Goal: Task Accomplishment & Management: Manage account settings

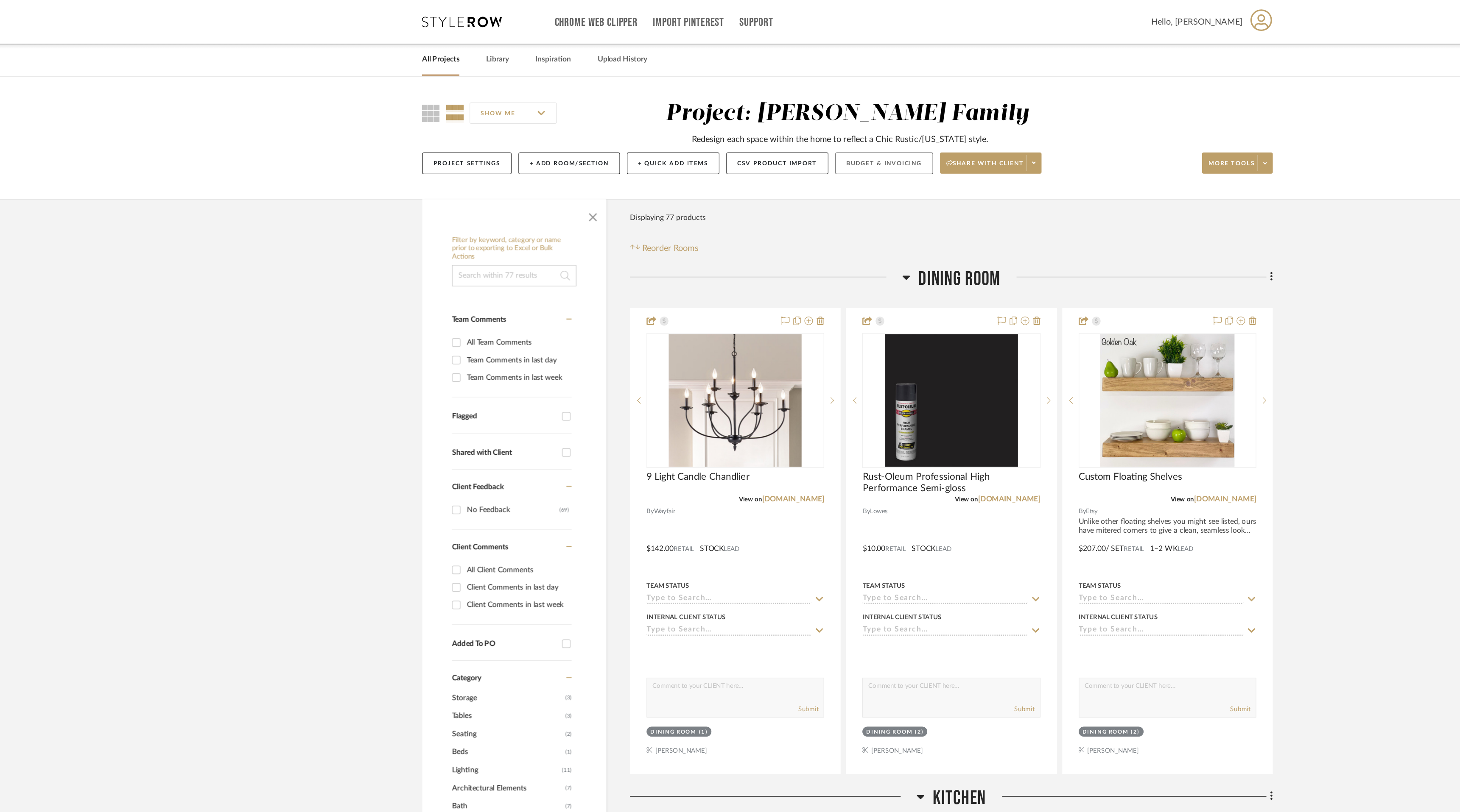
click at [776, 131] on button "Budget & Invoicing" at bounding box center [759, 130] width 78 height 18
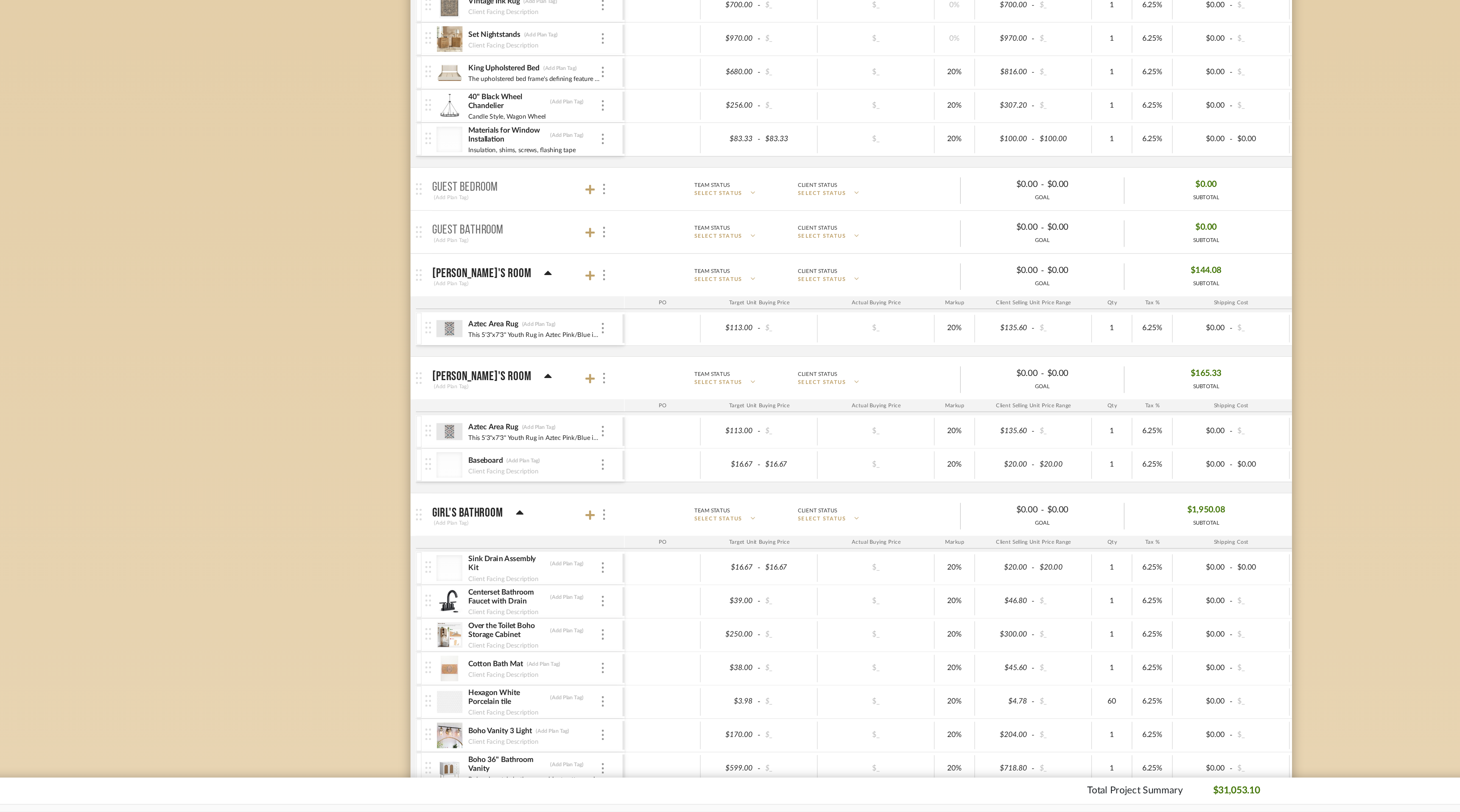
scroll to position [941, 0]
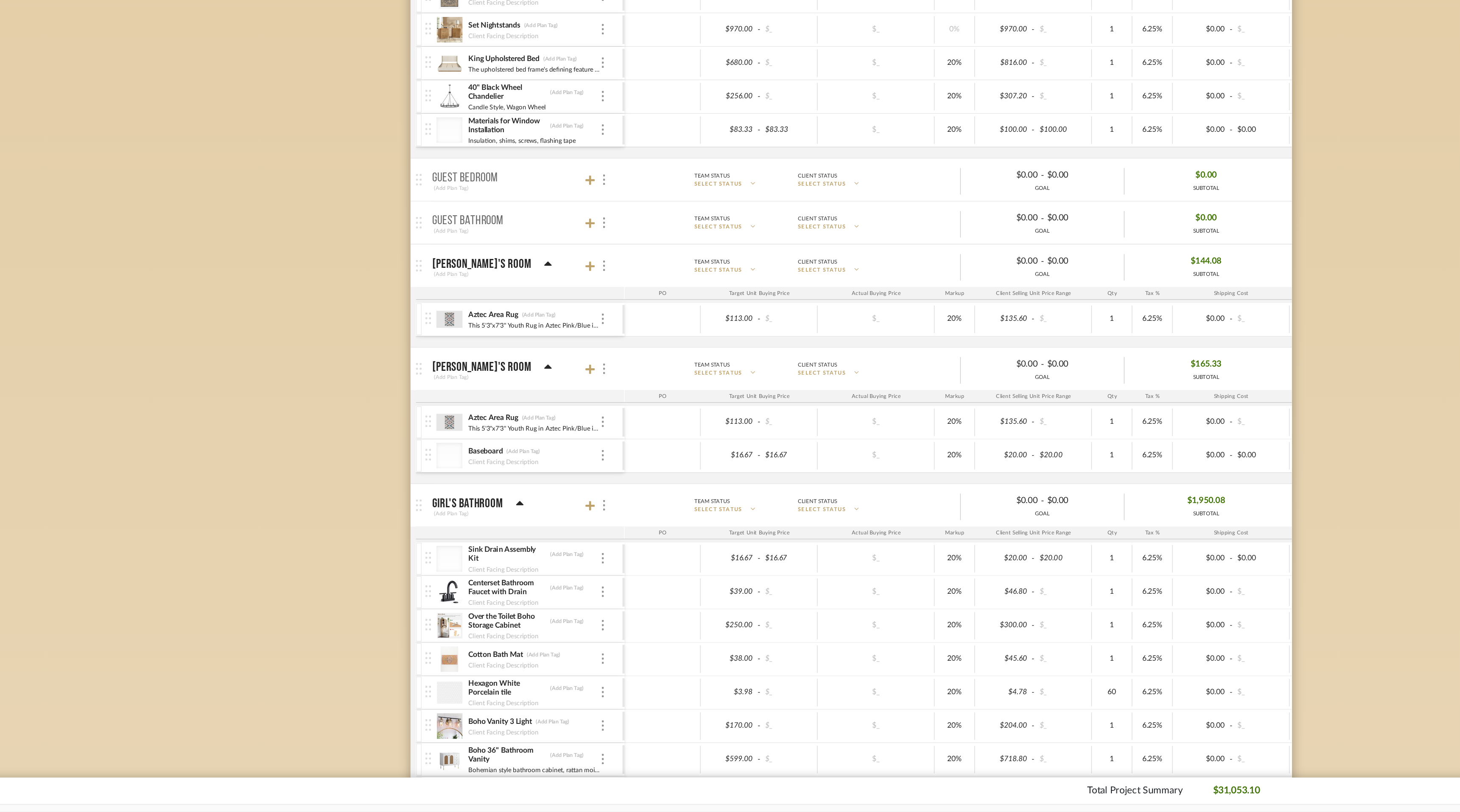
click at [535, 498] on div "Aztec Area Rug (Add Plan Tag) This 5'3"x7'3" Youth Rug in Aztec Pink/Blue is th…" at bounding box center [469, 501] width 157 height 26
click at [533, 497] on img at bounding box center [532, 500] width 2 height 9
click at [563, 564] on span "Remove Item" at bounding box center [573, 564] width 53 height 7
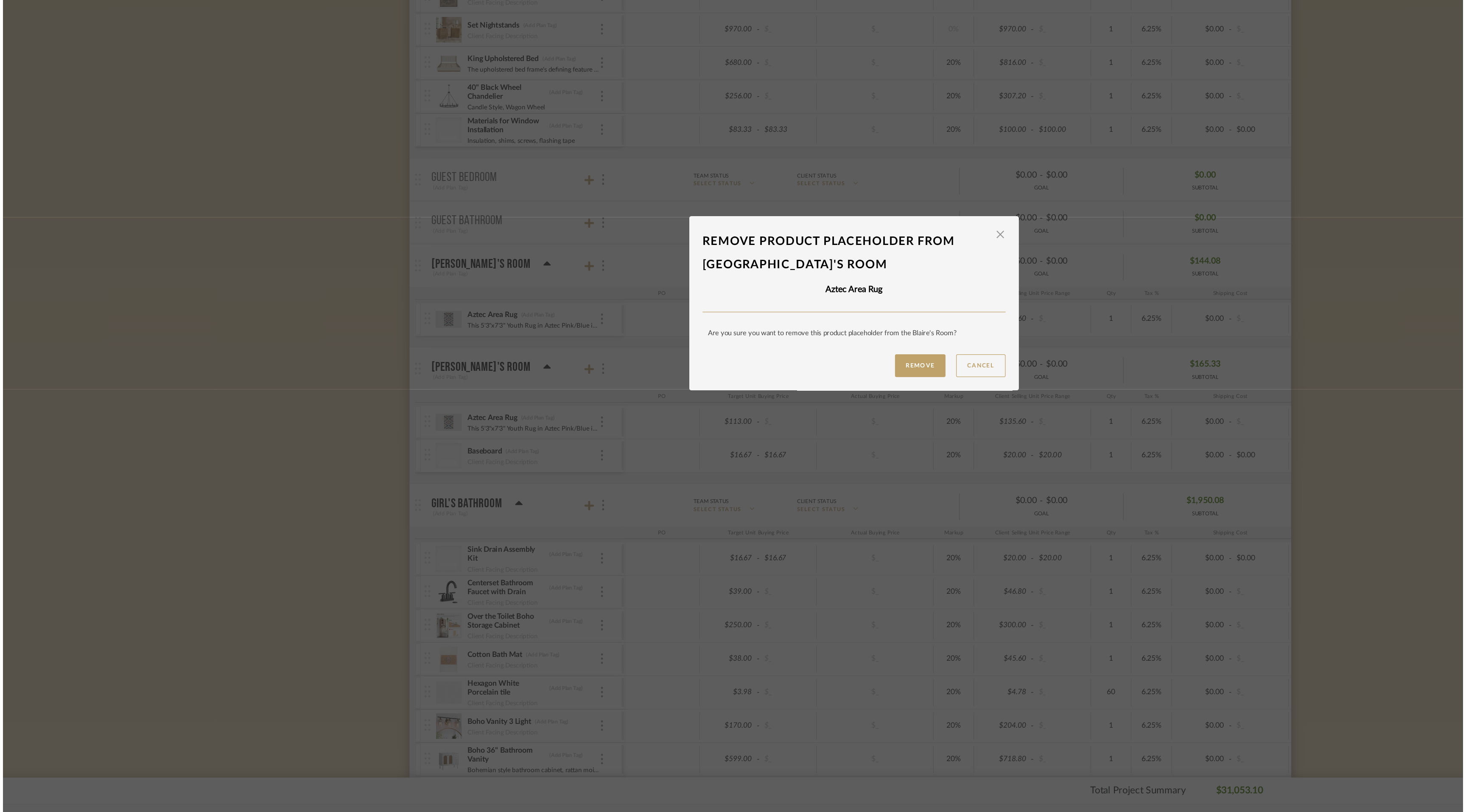
scroll to position [0, 0]
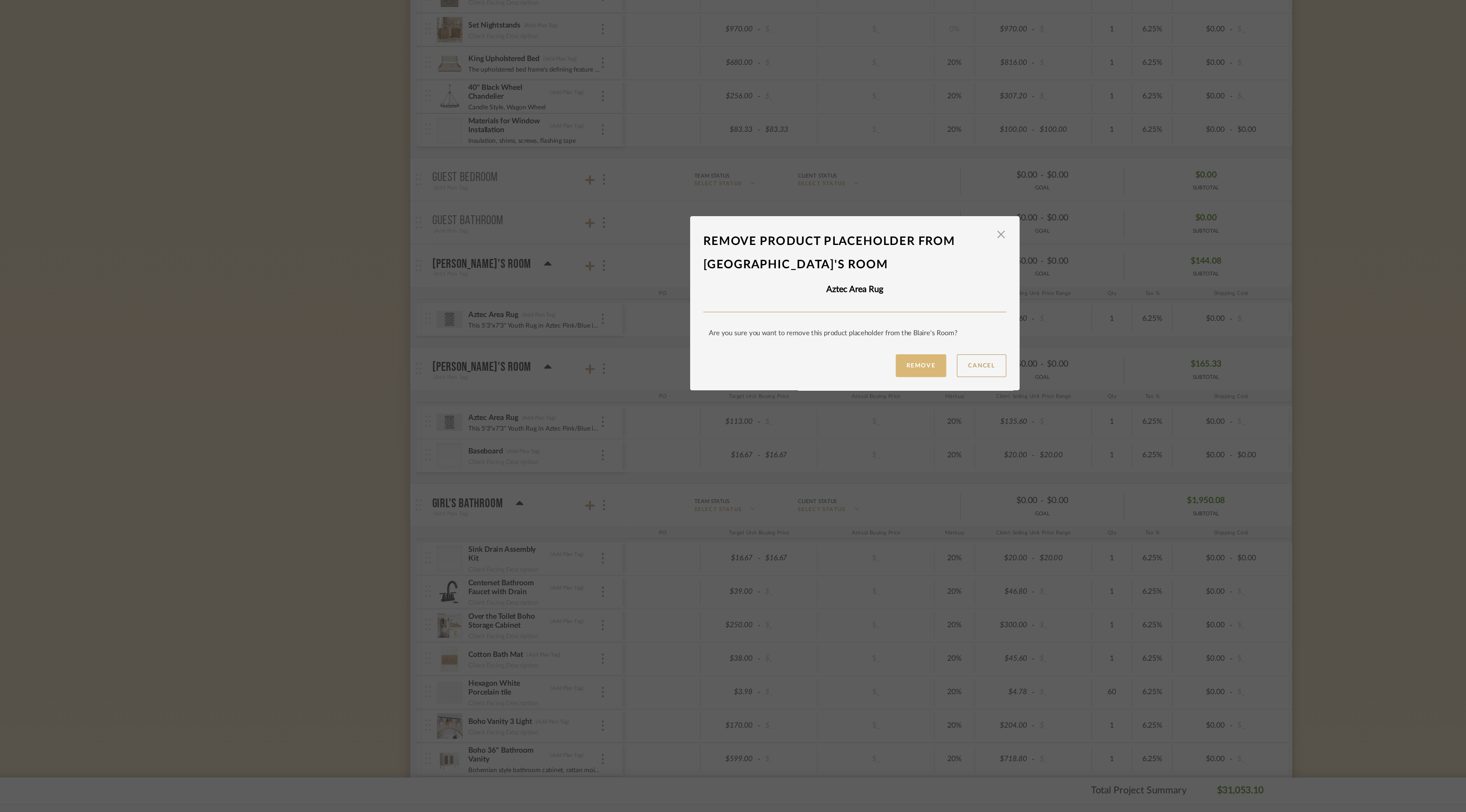
click at [789, 455] on button "Remove" at bounding box center [785, 456] width 40 height 19
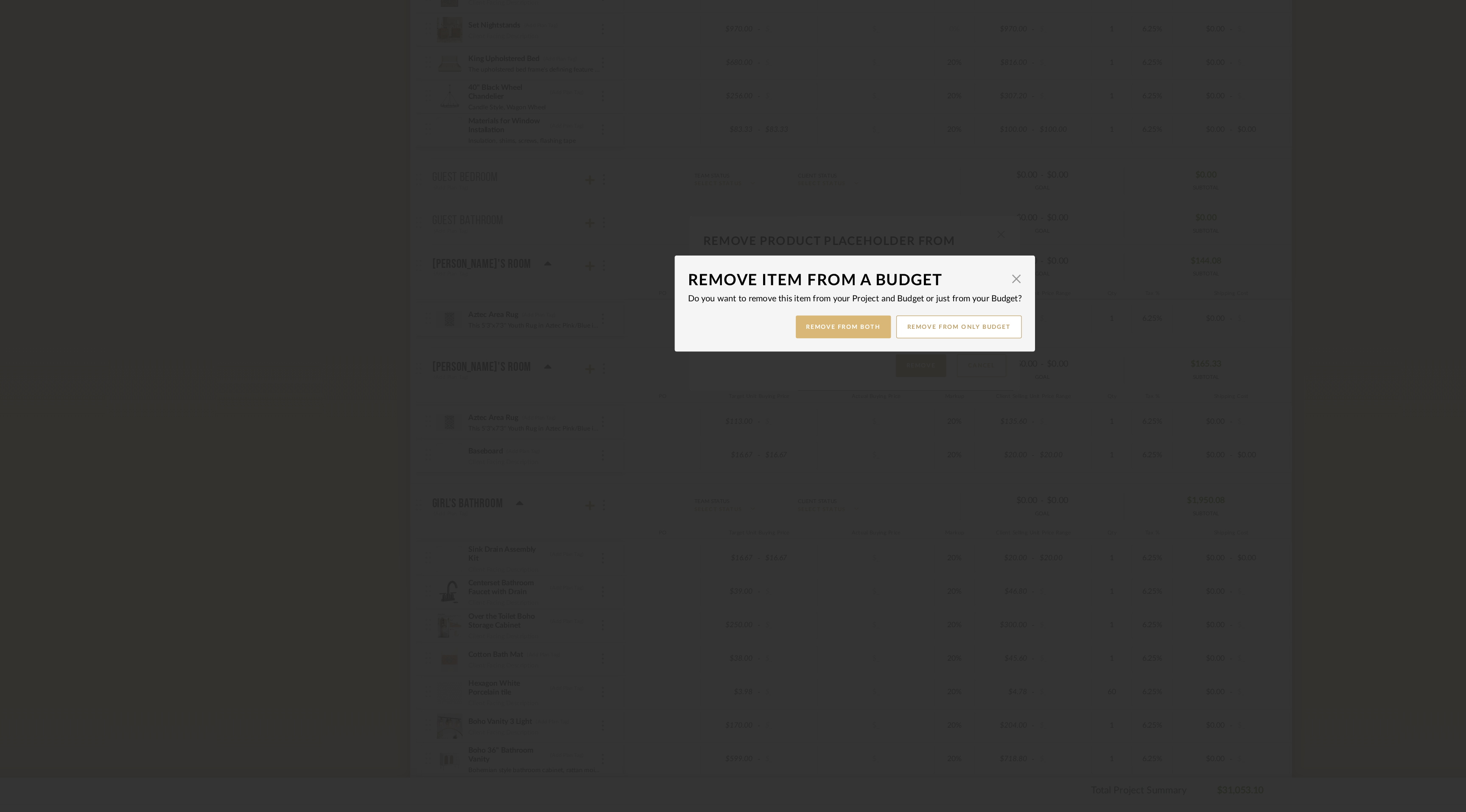
click at [727, 422] on button "Remove from Both" at bounding box center [723, 425] width 76 height 19
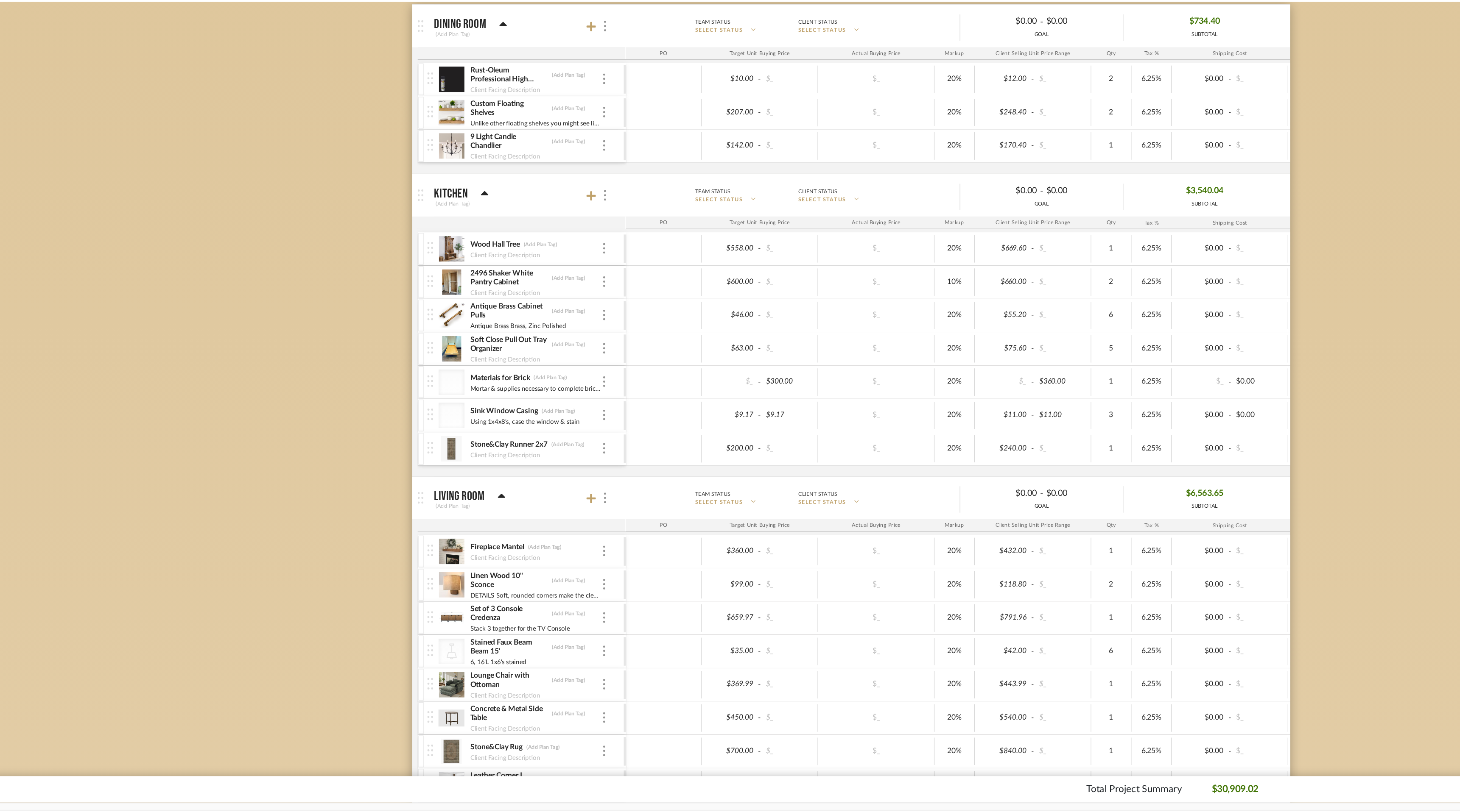
scroll to position [941, 0]
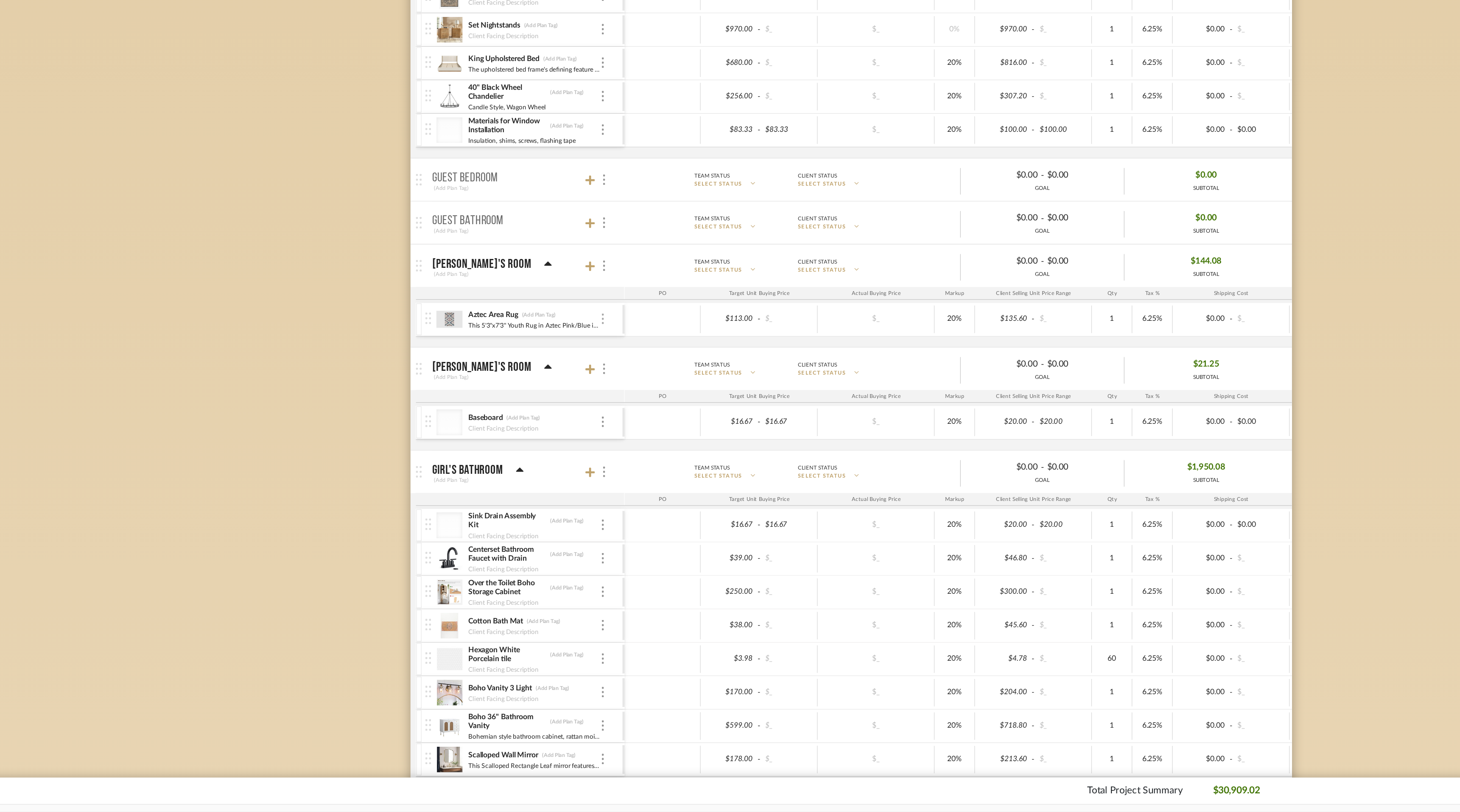
click at [534, 419] on div at bounding box center [532, 419] width 4 height 10
click at [559, 476] on button "Remove Item" at bounding box center [568, 482] width 77 height 21
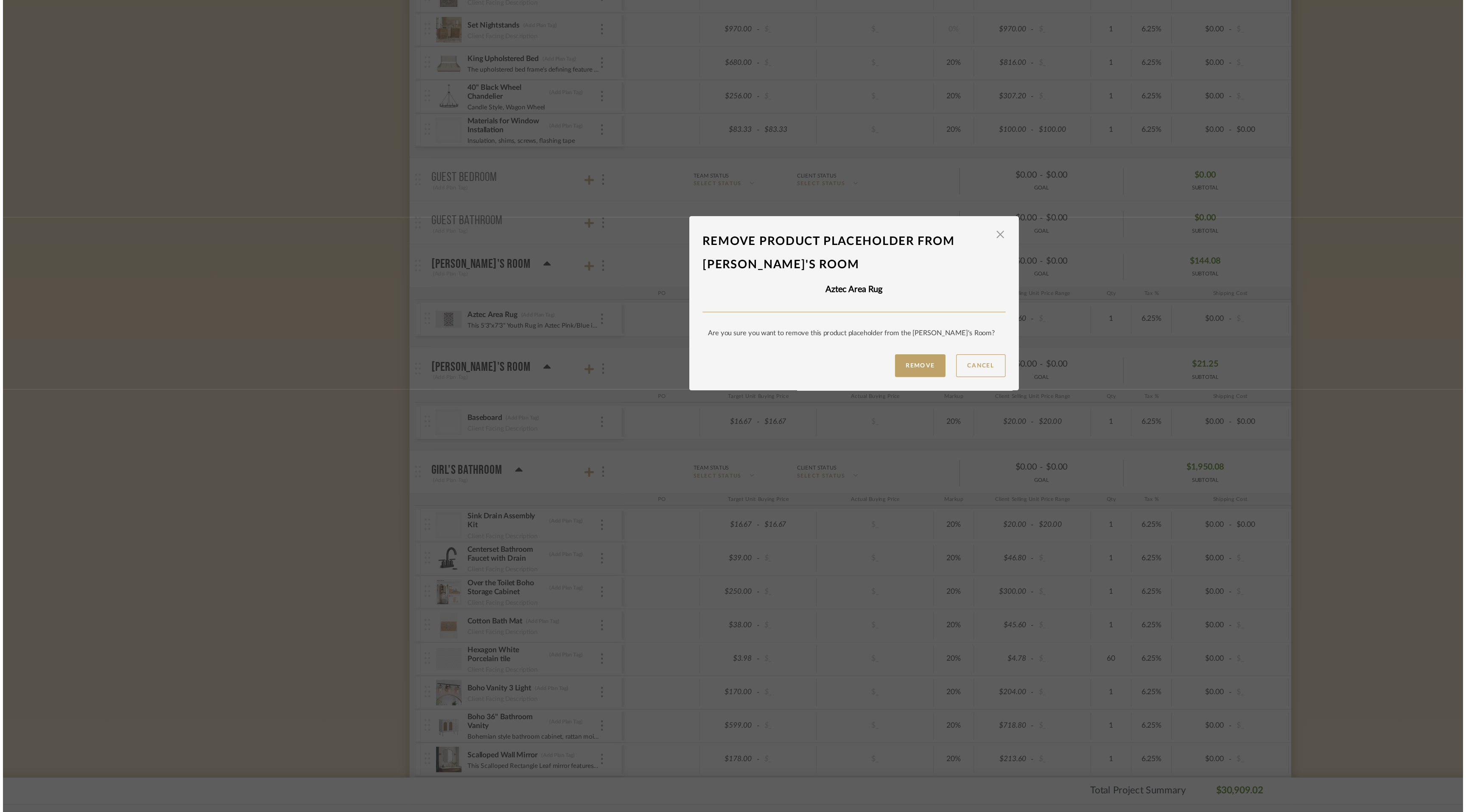
scroll to position [0, 0]
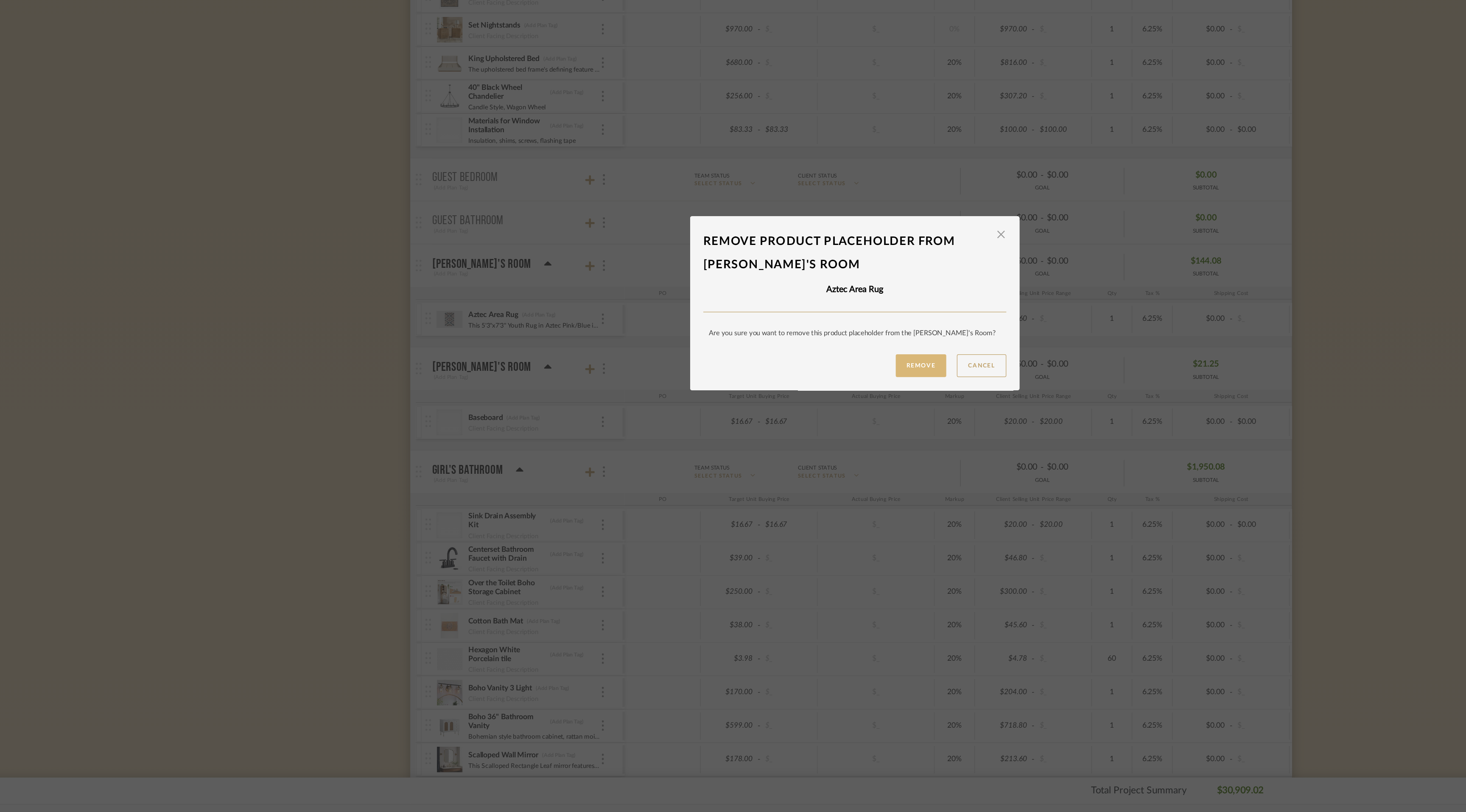
click at [788, 455] on button "Remove" at bounding box center [785, 456] width 40 height 19
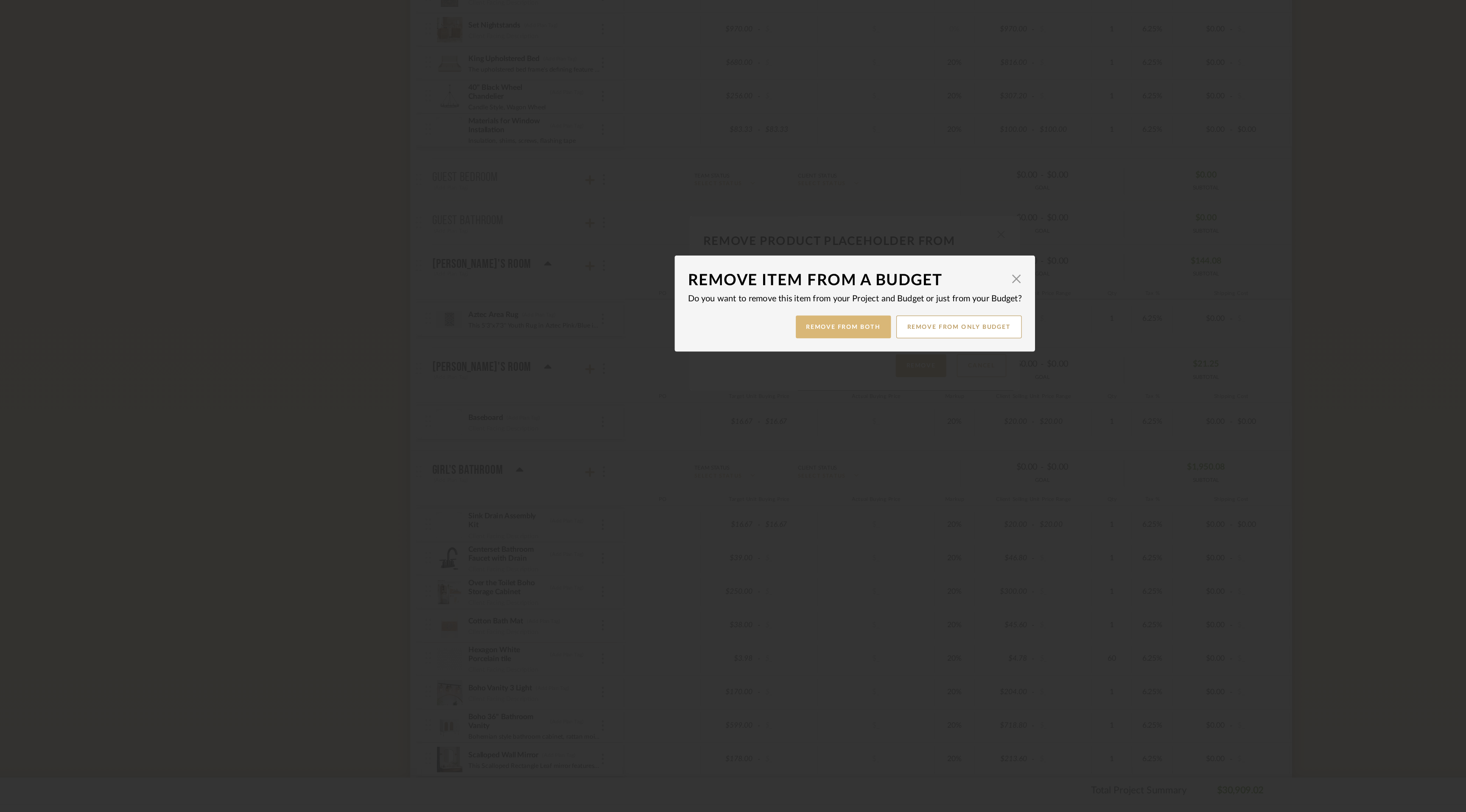
click at [738, 426] on button "Remove from Both" at bounding box center [723, 425] width 76 height 19
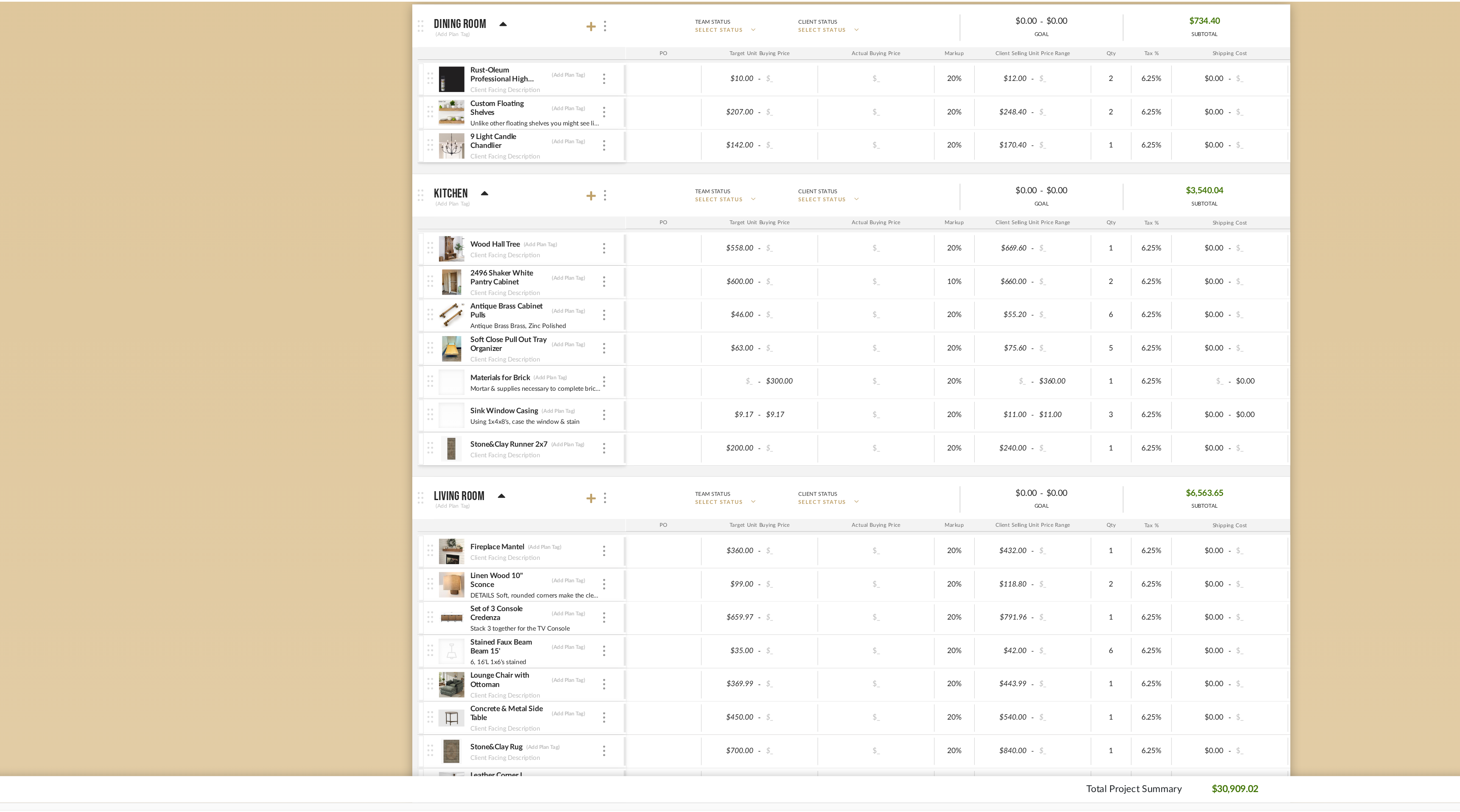
scroll to position [941, 0]
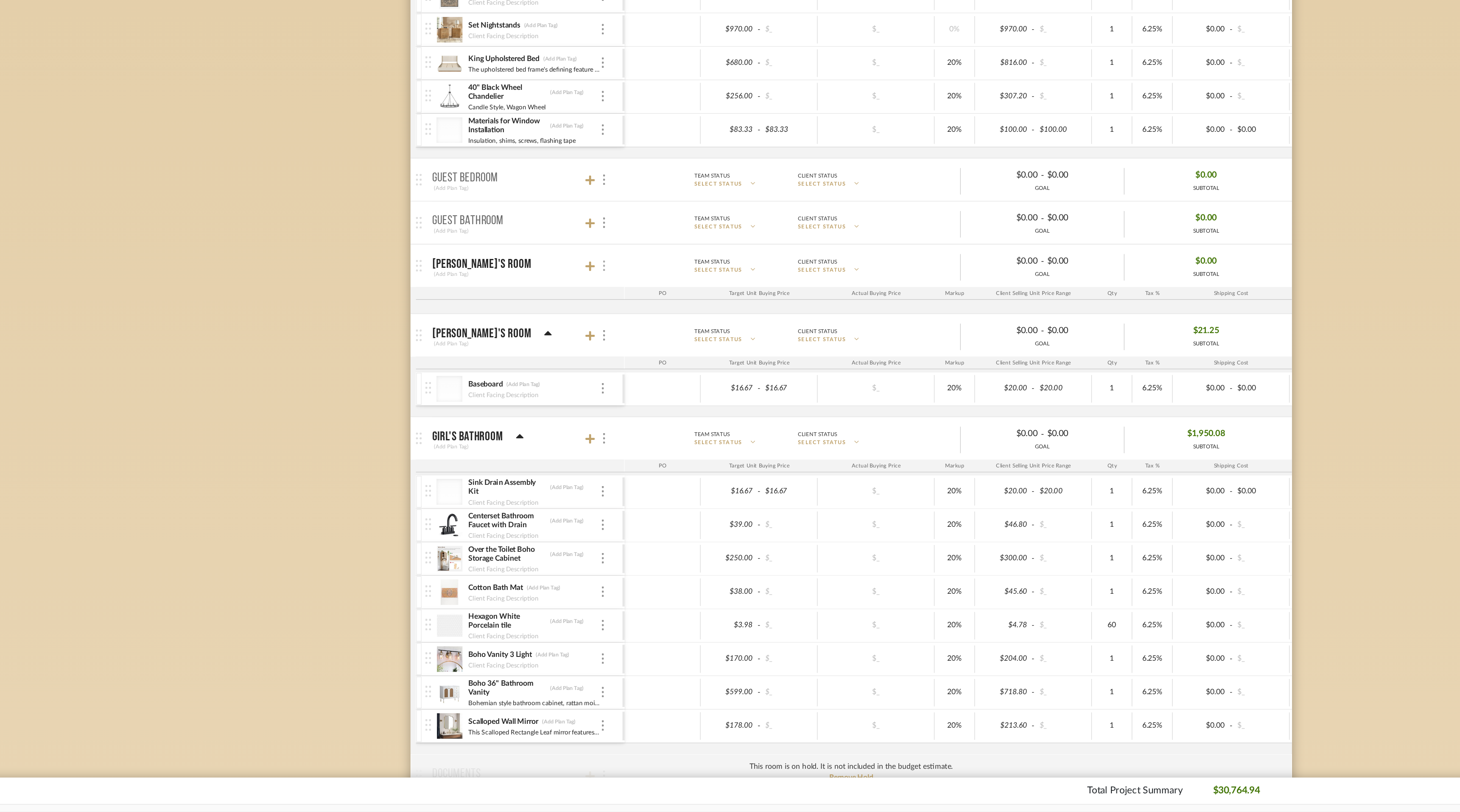
click at [533, 376] on div at bounding box center [532, 377] width 9 height 12
click at [537, 444] on input "Put this room on hold and exclude from the budget estimate." at bounding box center [536, 444] width 9 height 9
checkbox input "true"
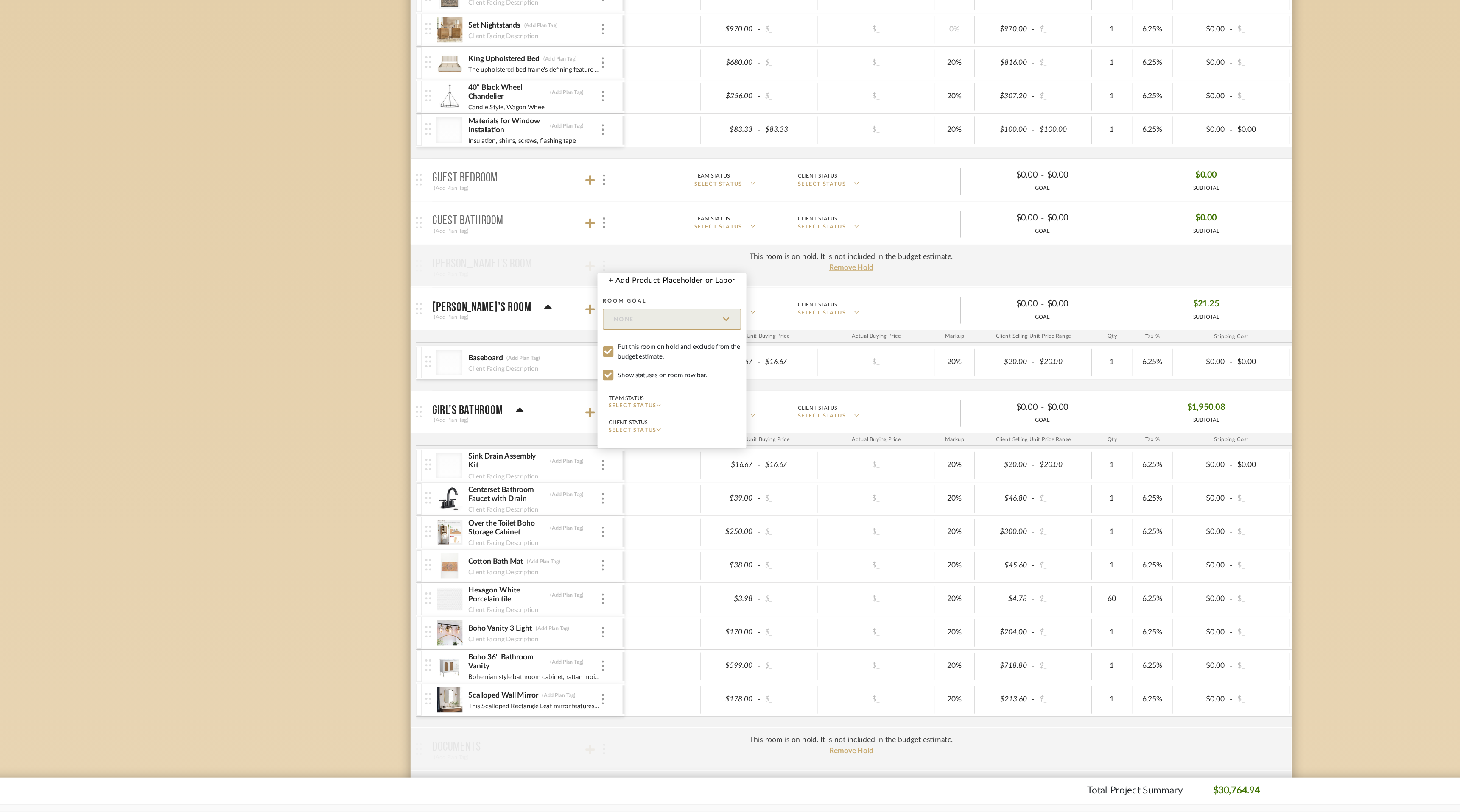
click at [324, 450] on div at bounding box center [730, 406] width 1460 height 812
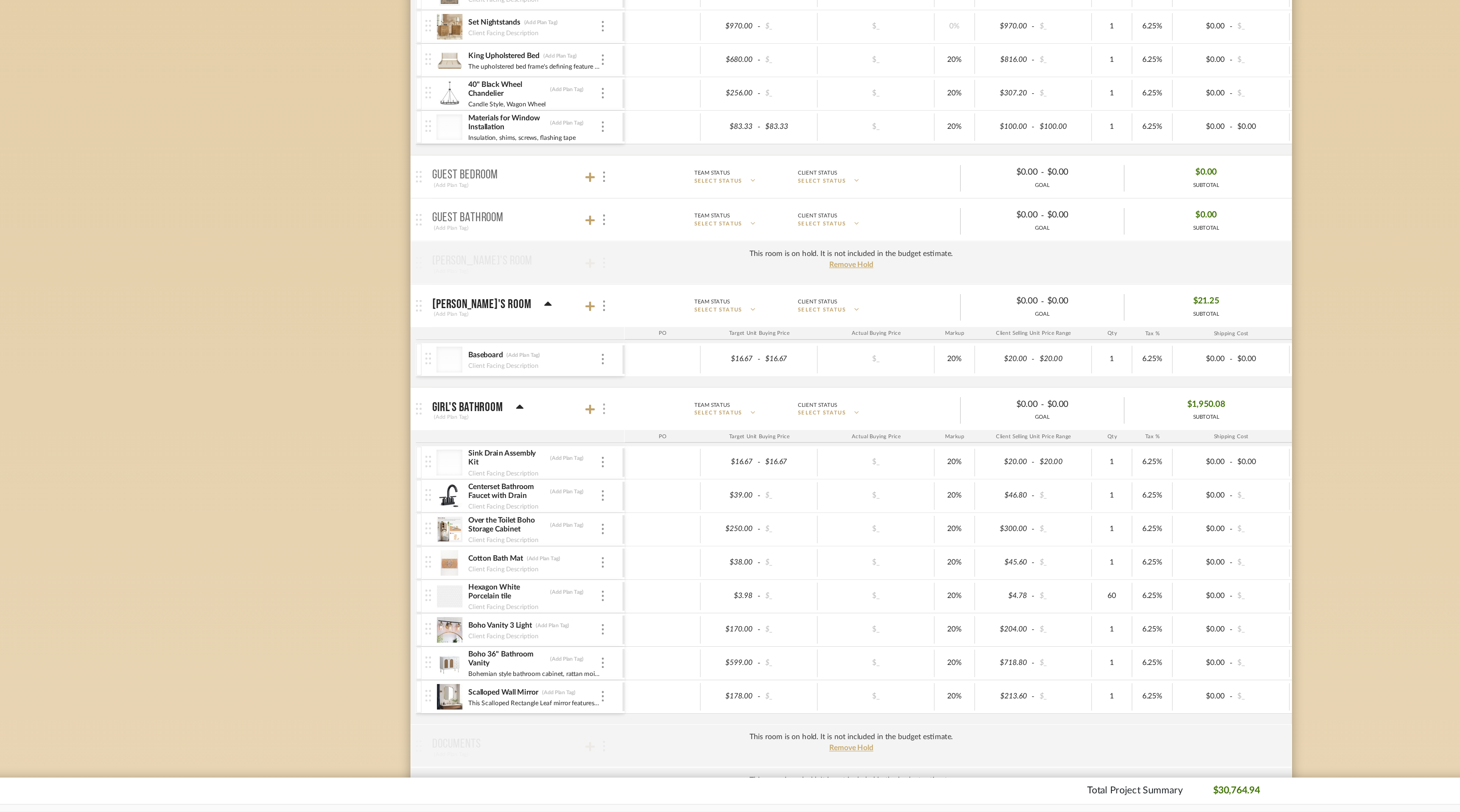
click at [534, 488] on div at bounding box center [532, 491] width 9 height 12
click at [536, 560] on input "Put this room on hold and exclude from the budget estimate." at bounding box center [536, 559] width 9 height 9
checkbox input "true"
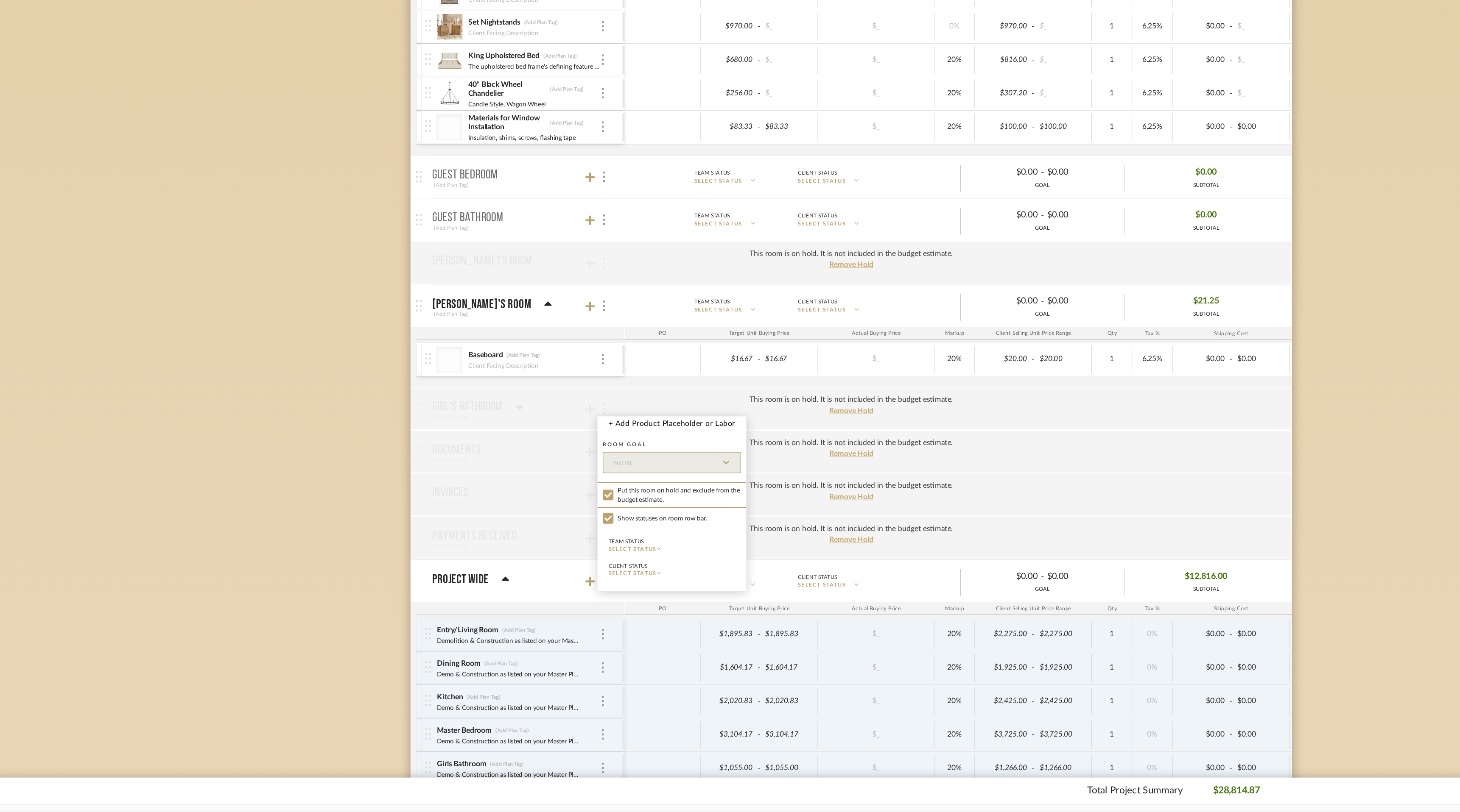
click at [273, 532] on div at bounding box center [730, 406] width 1460 height 812
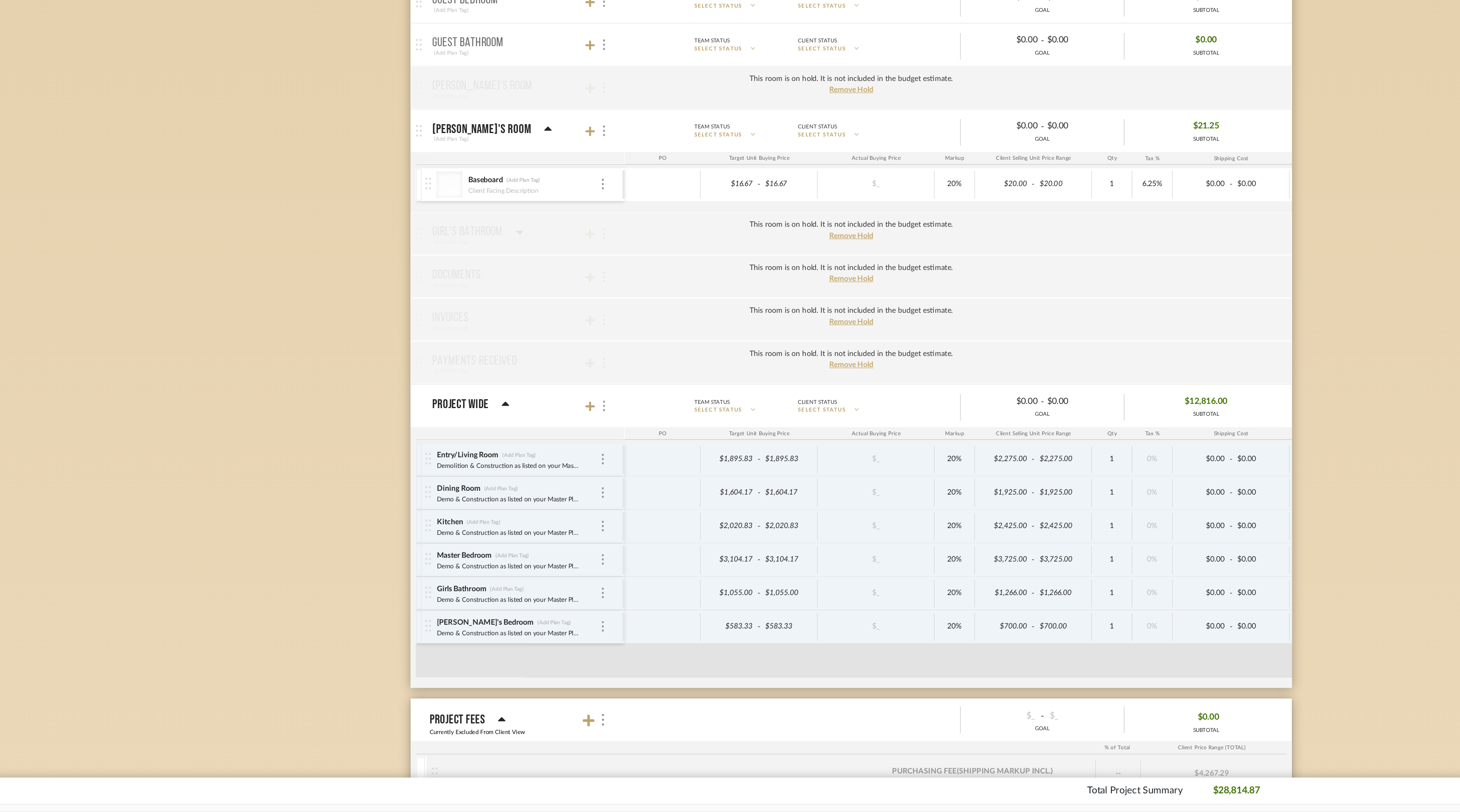
scroll to position [1211, 0]
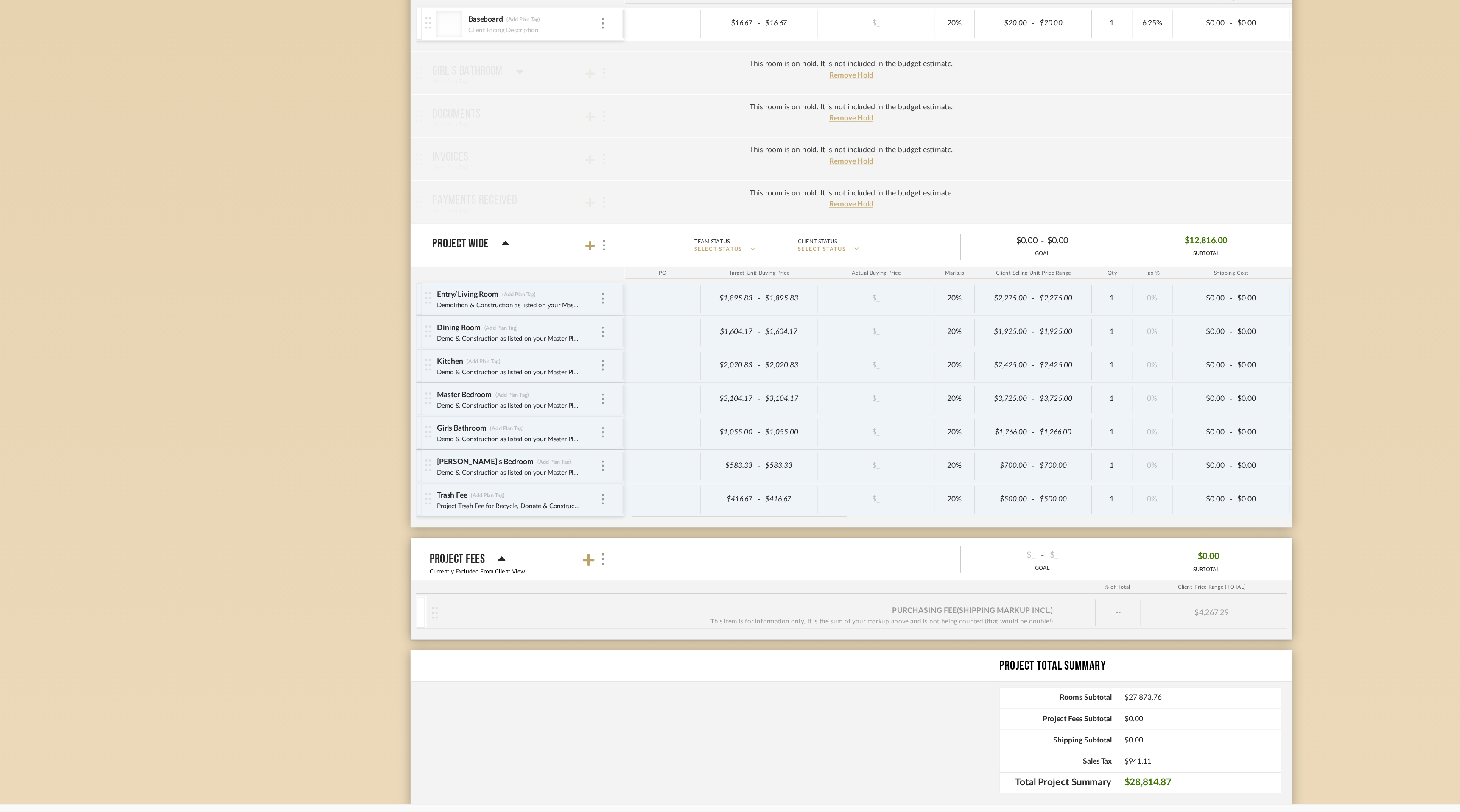
click at [532, 510] on img at bounding box center [532, 509] width 2 height 9
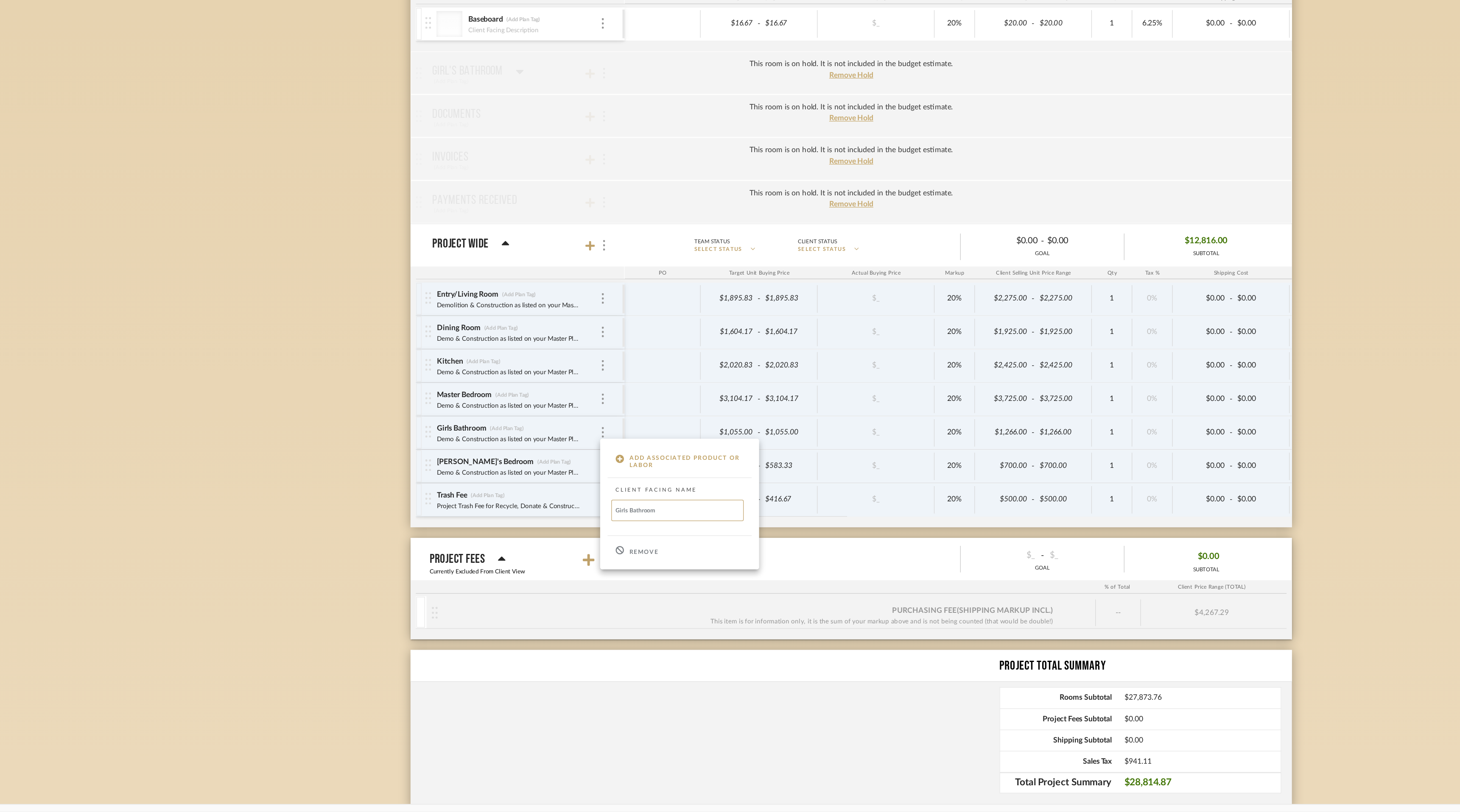
click at [554, 607] on p "Remove" at bounding box center [565, 605] width 24 height 6
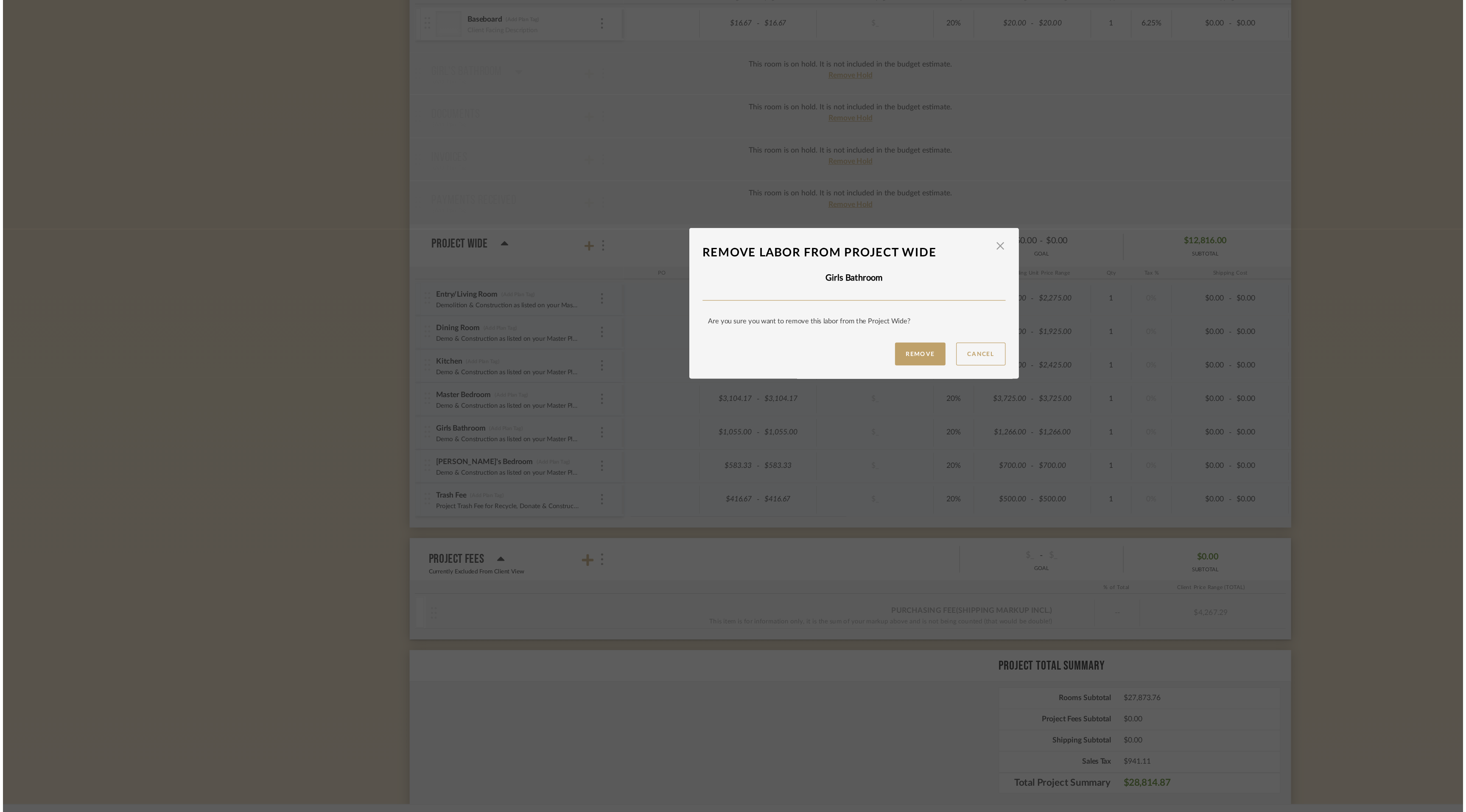
scroll to position [0, 0]
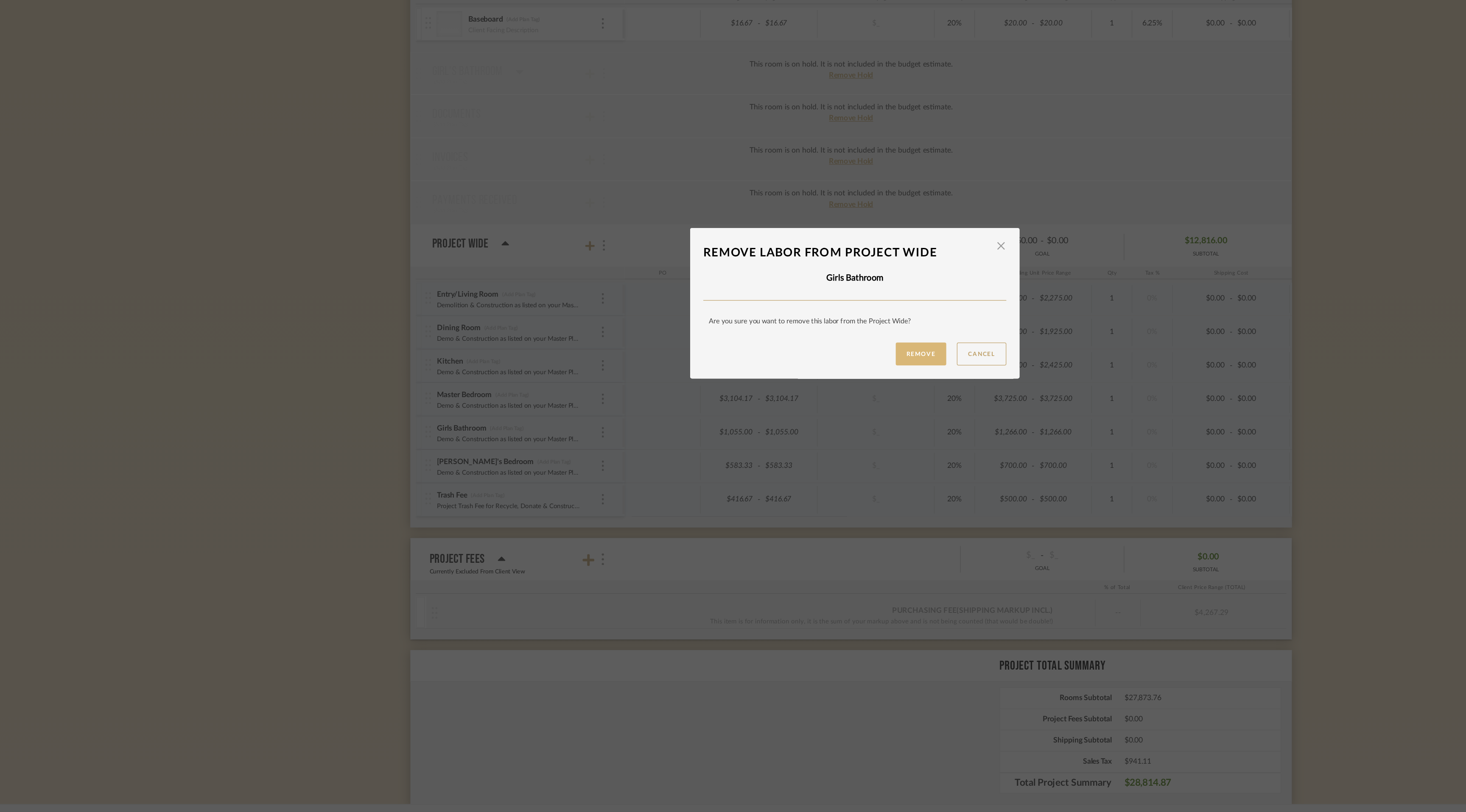
click at [781, 441] on button "Remove" at bounding box center [785, 446] width 40 height 19
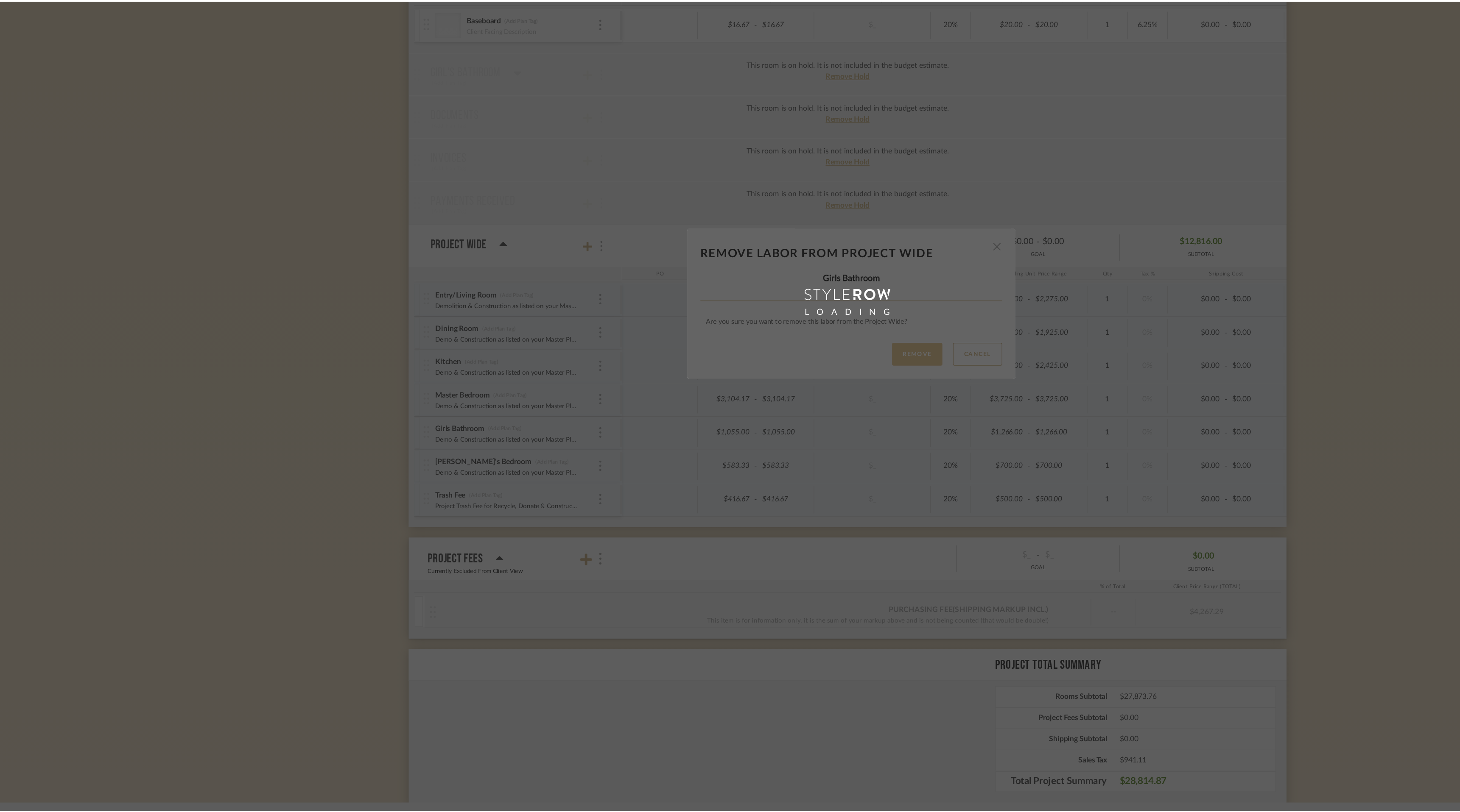
scroll to position [1211, 0]
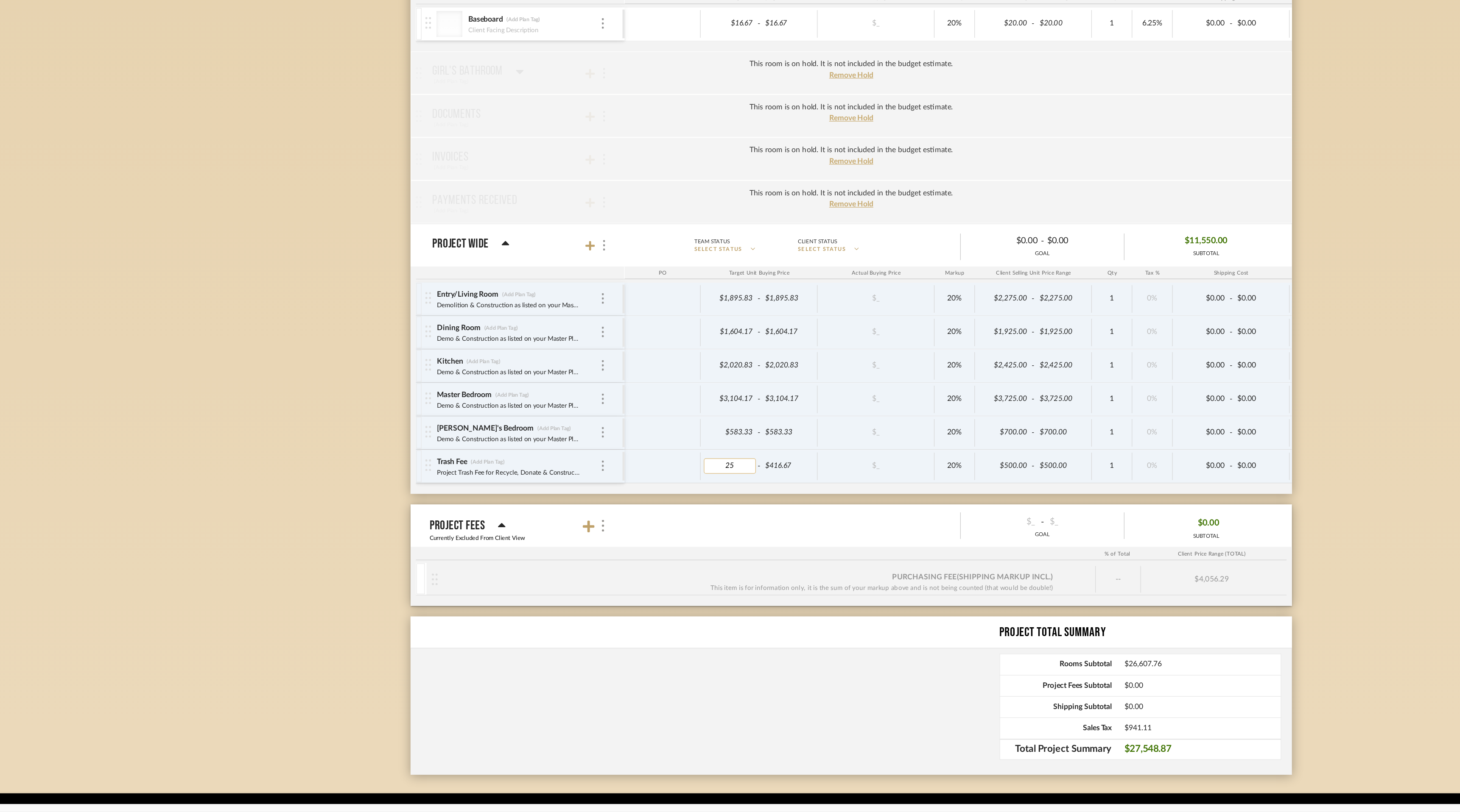
type input "250"
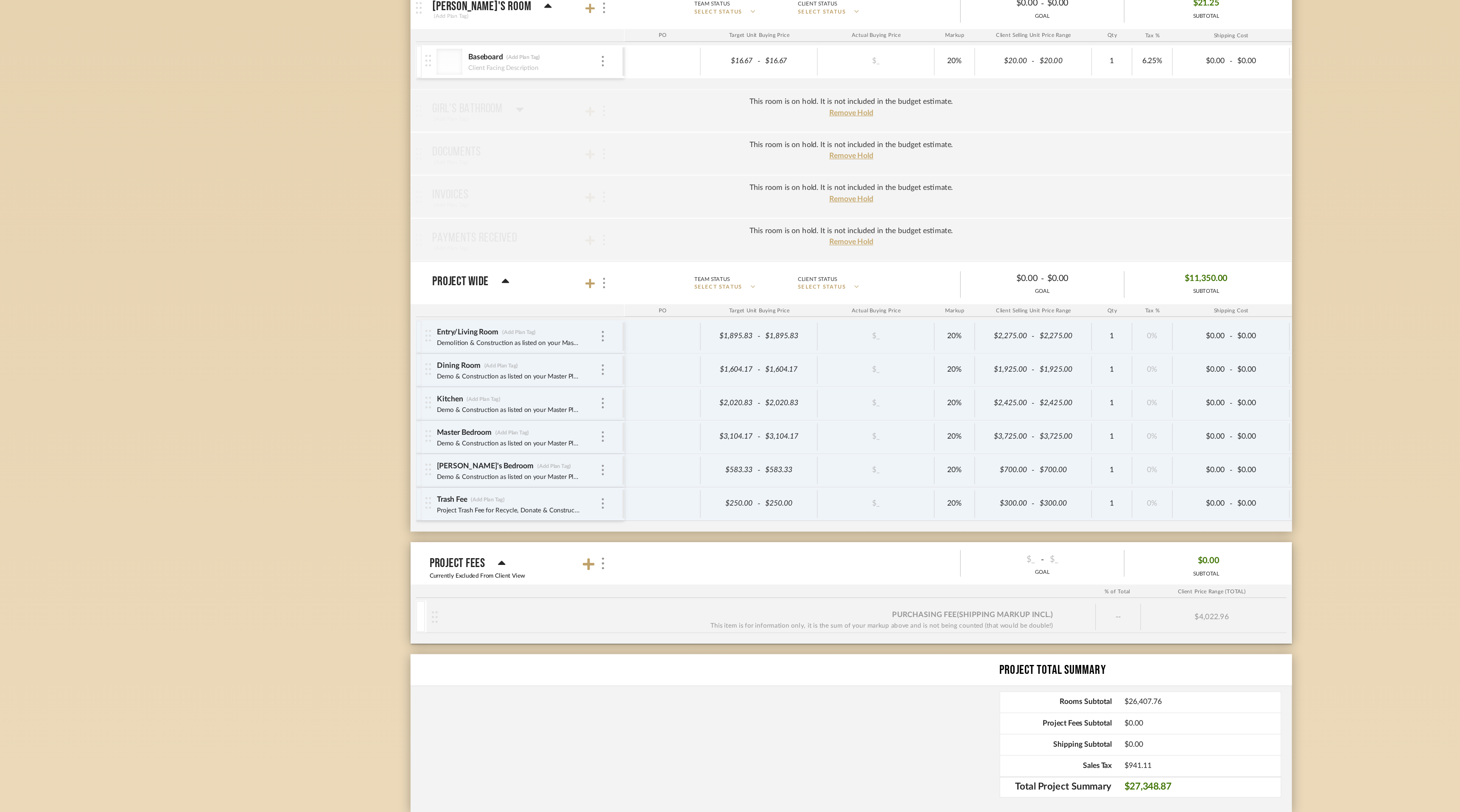
scroll to position [0, 0]
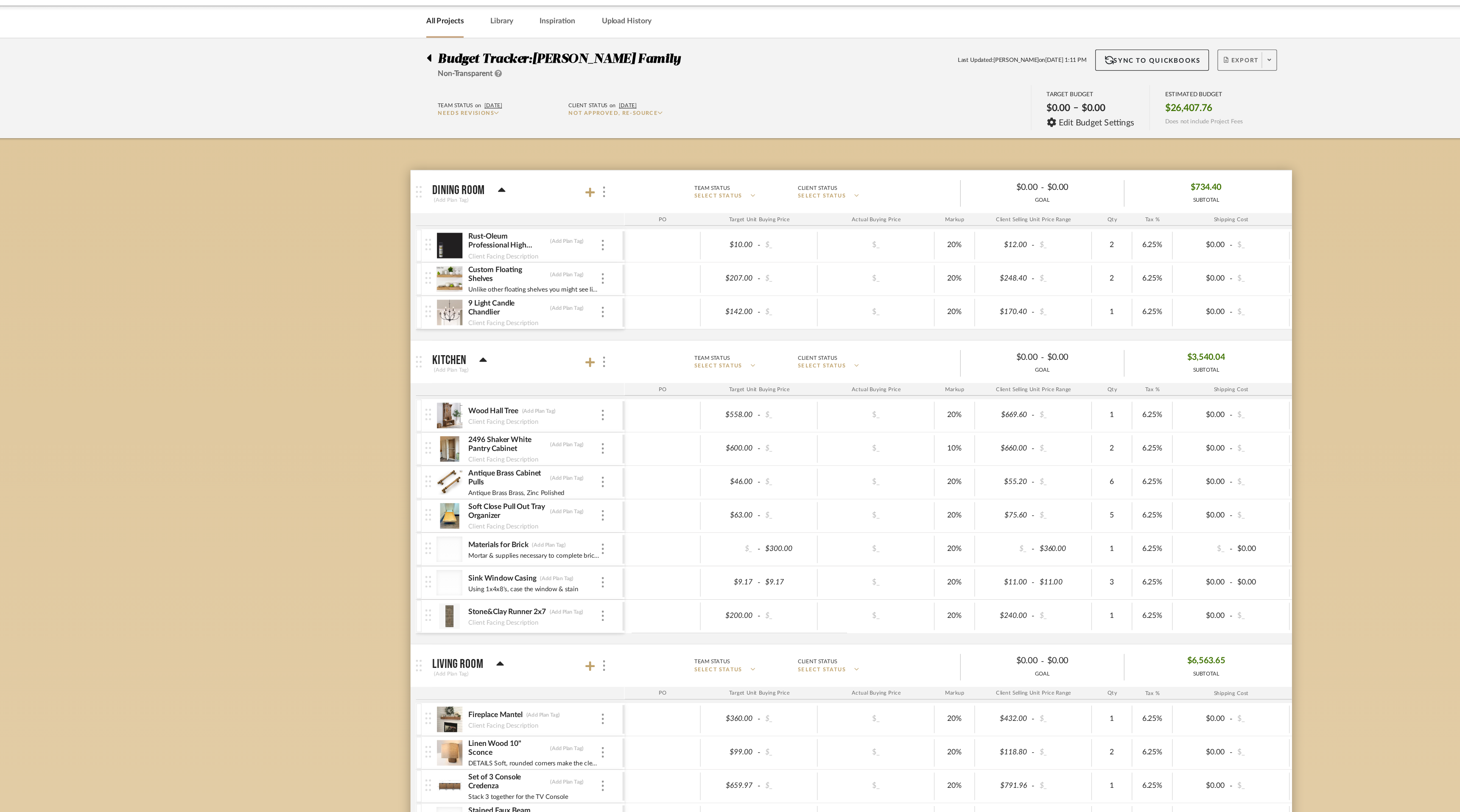
click at [1060, 81] on span at bounding box center [1064, 77] width 12 height 13
click at [1057, 104] on span "Export PDF" at bounding box center [1061, 102] width 64 height 7
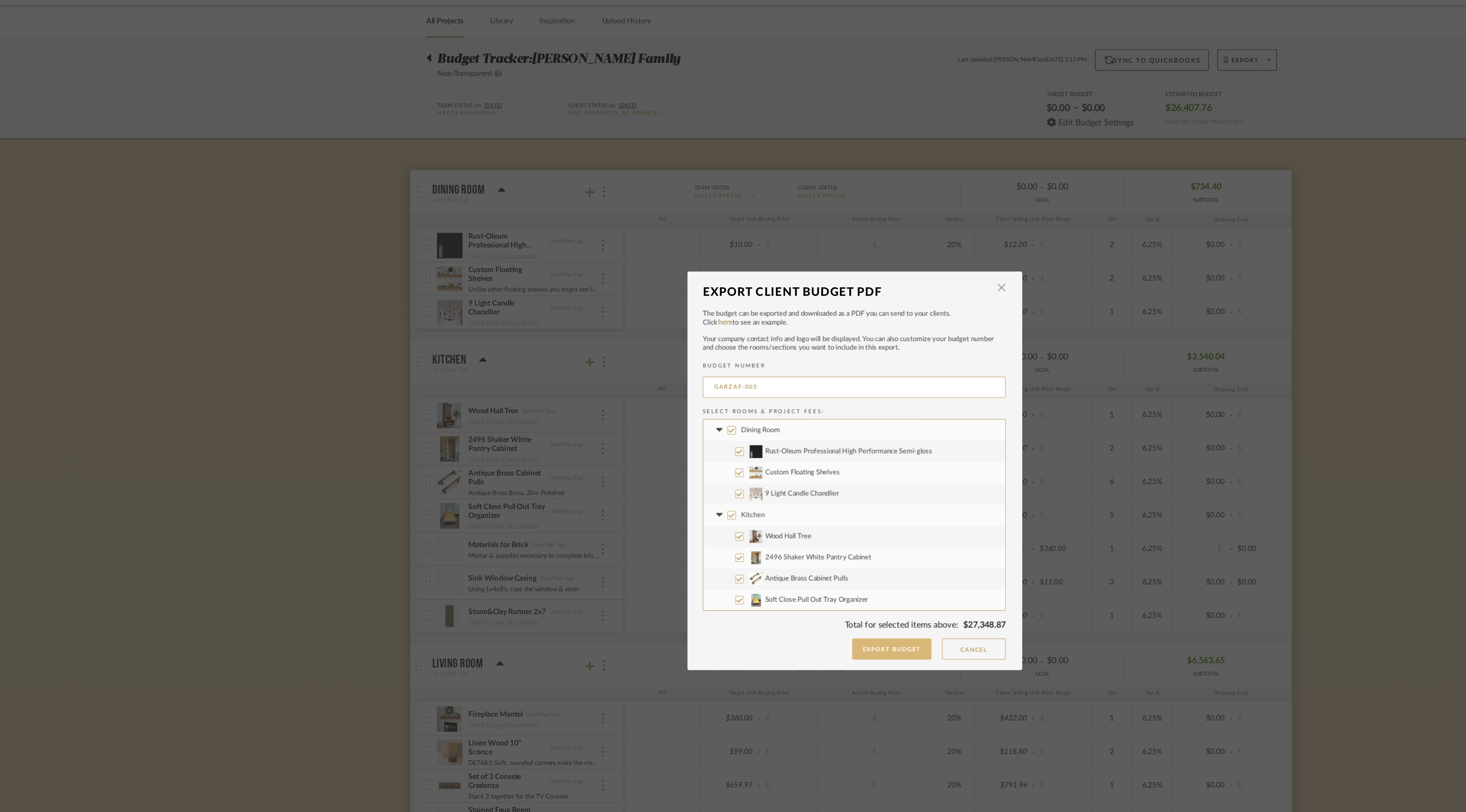
click at [769, 544] on button "Export Budget" at bounding box center [762, 548] width 64 height 17
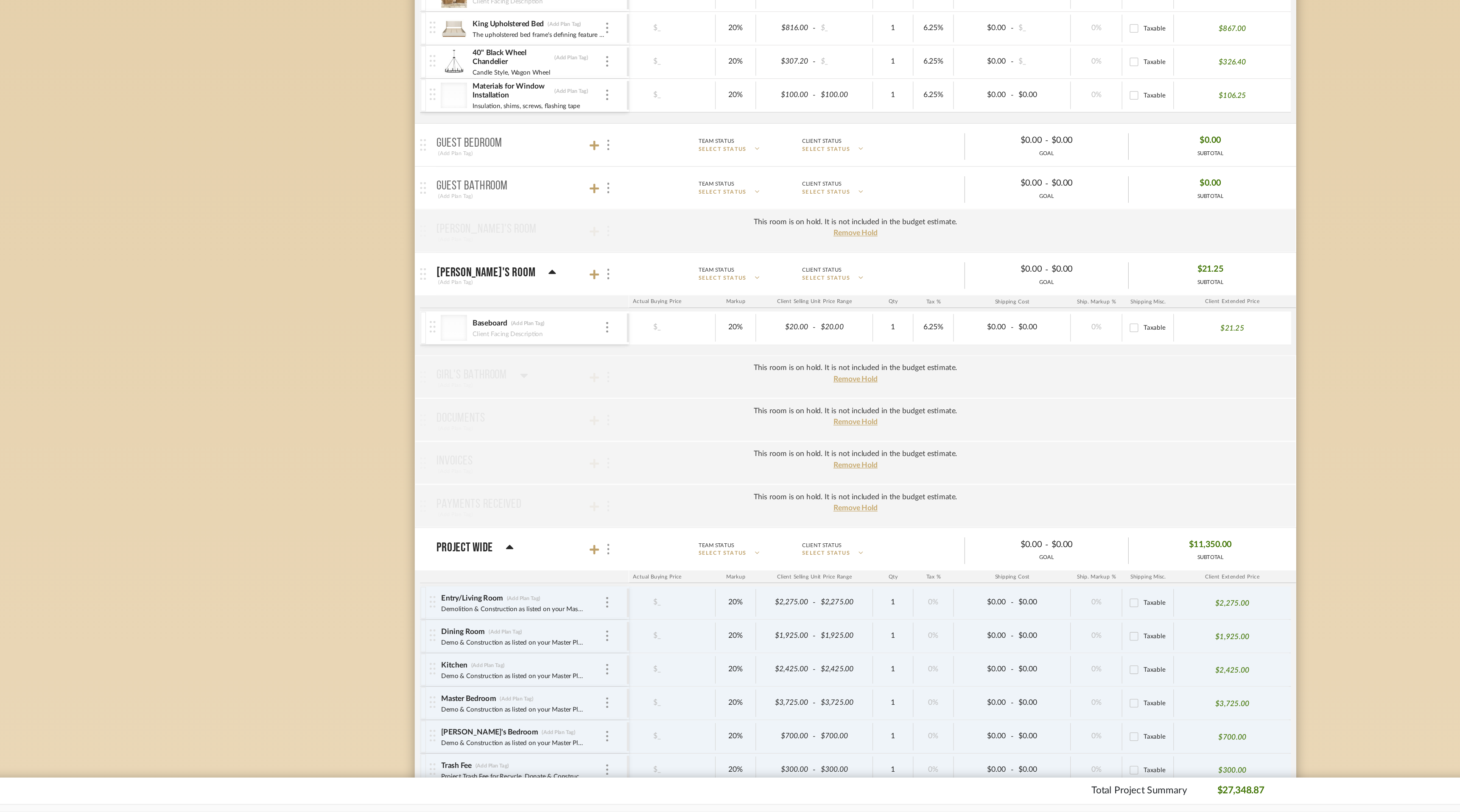
scroll to position [1236, 0]
